Goal: Register for event/course

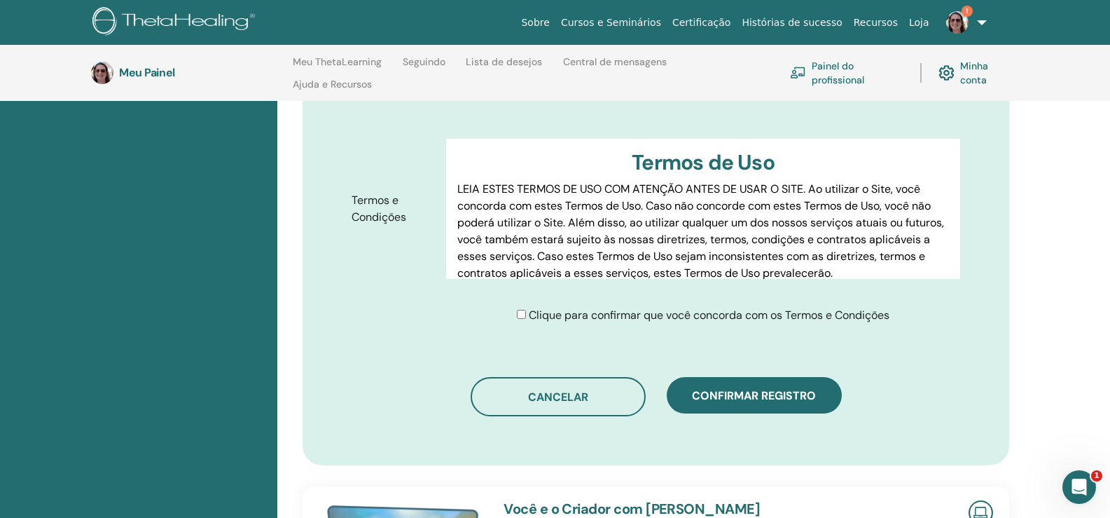
scroll to position [710, 0]
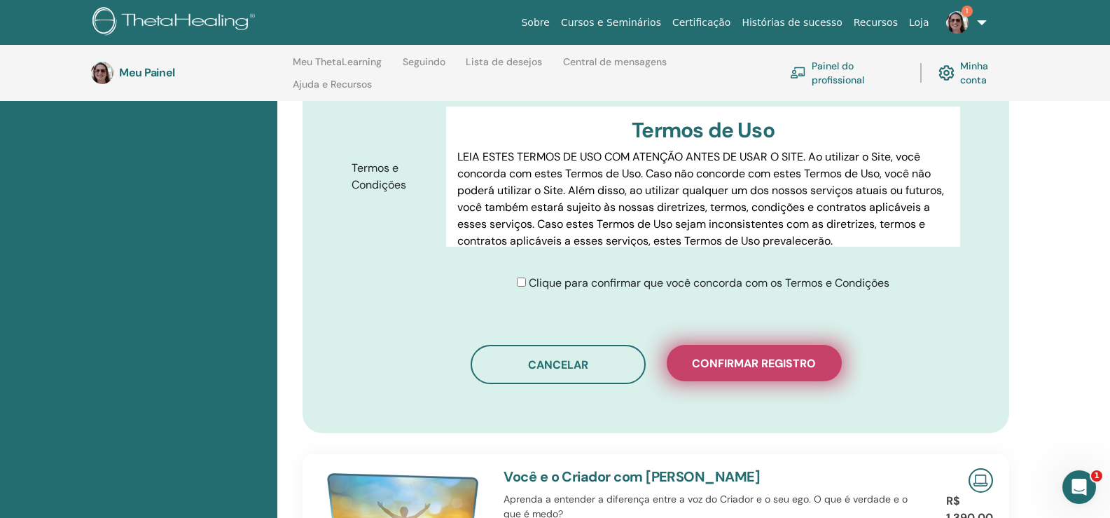
click at [770, 366] on font "Confirmar registro" at bounding box center [754, 363] width 124 height 15
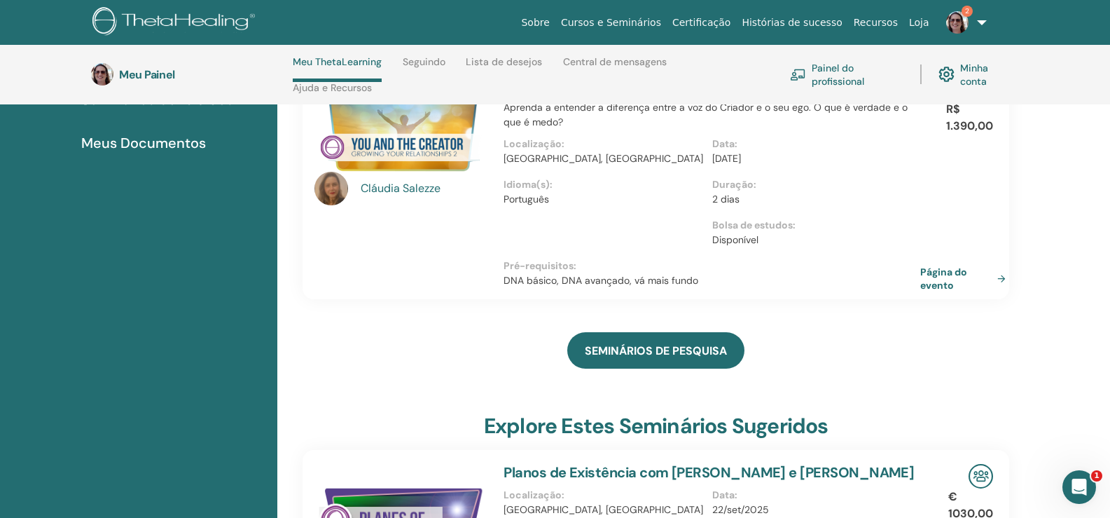
scroll to position [387, 0]
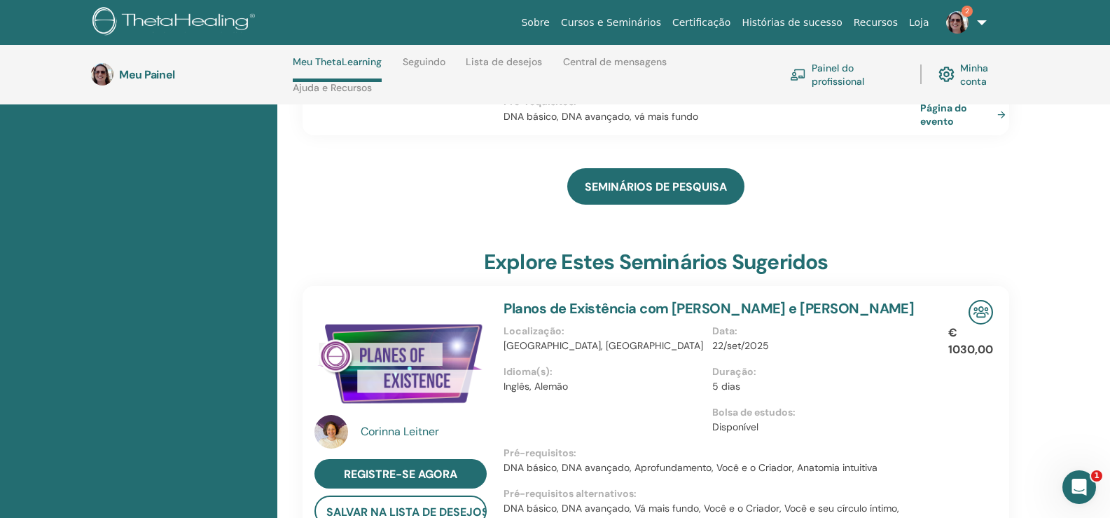
click at [842, 325] on p "Data :" at bounding box center [812, 331] width 200 height 15
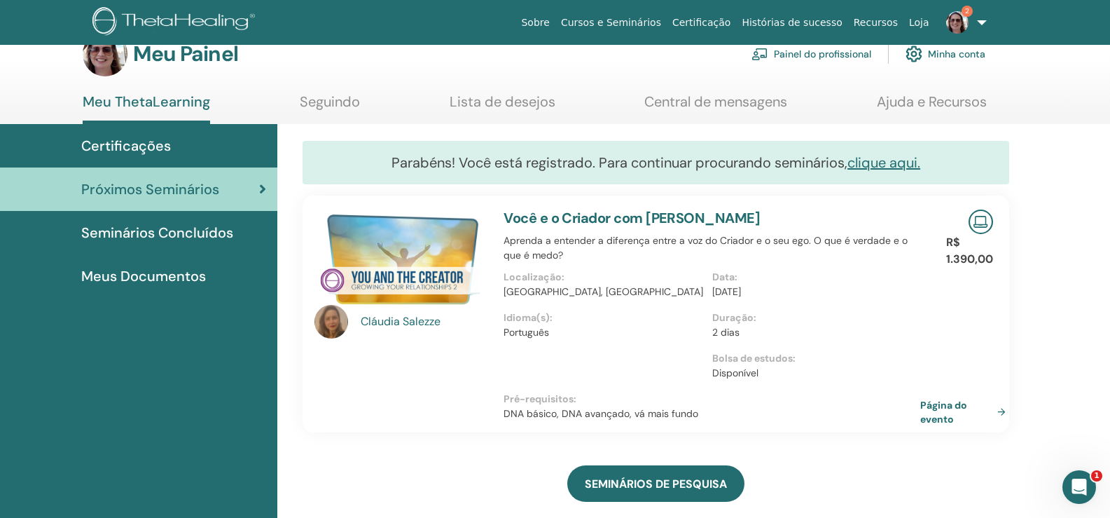
scroll to position [223, 0]
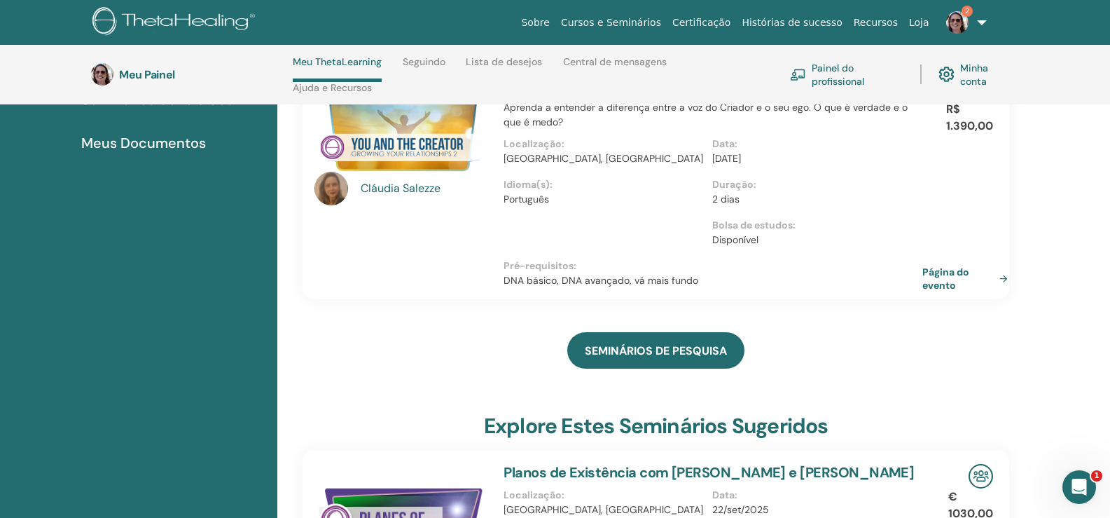
click at [962, 289] on font "Página do evento" at bounding box center [958, 278] width 71 height 27
